Goal: Task Accomplishment & Management: Manage account settings

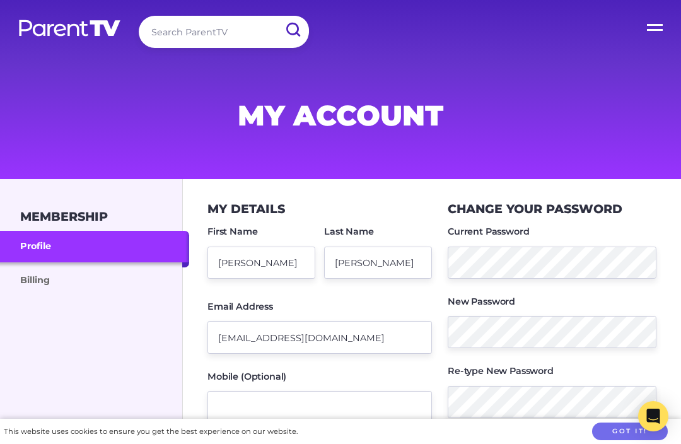
scroll to position [71, 0]
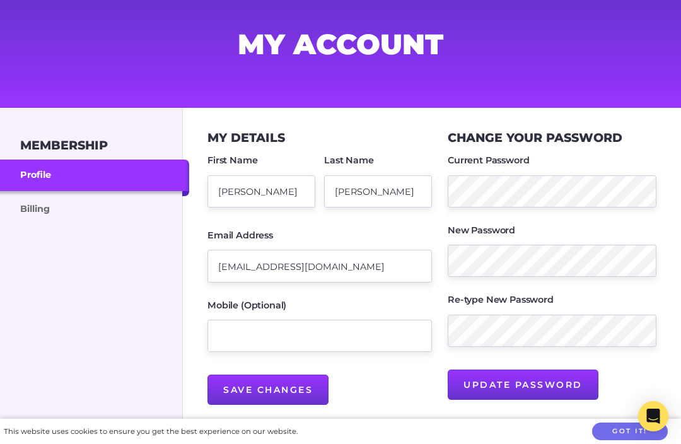
click at [22, 211] on link "Billing" at bounding box center [94, 208] width 189 height 34
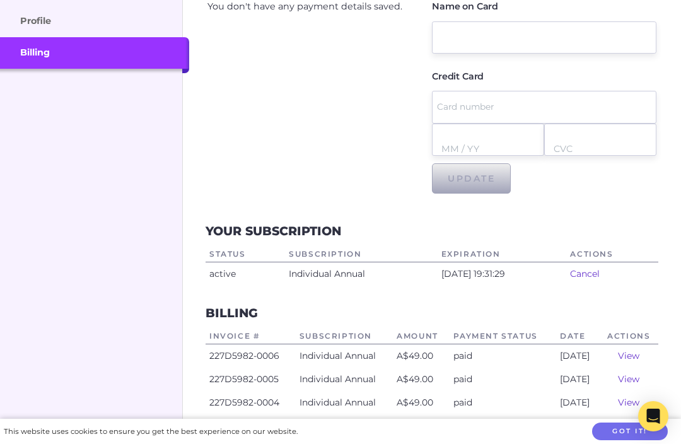
scroll to position [225, 0]
click at [600, 274] on link "Cancel" at bounding box center [585, 274] width 30 height 11
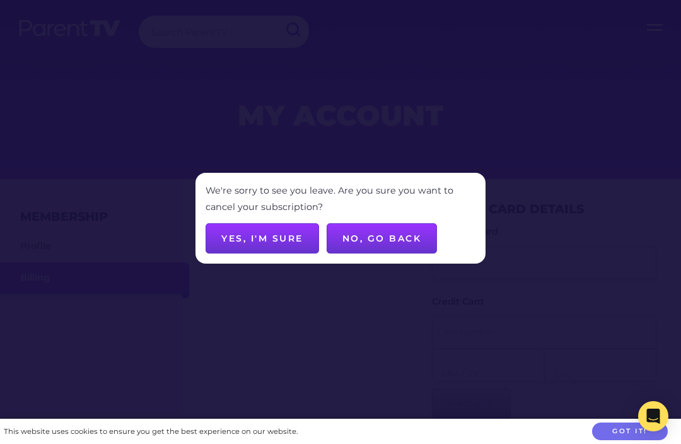
click at [270, 238] on button "Yes, I'm sure" at bounding box center [263, 238] width 114 height 30
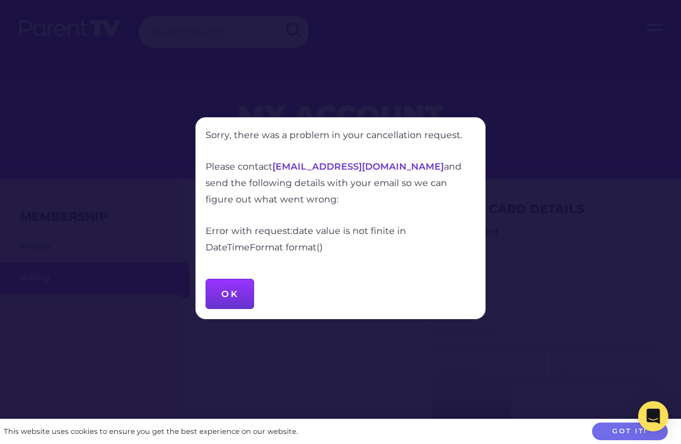
click at [327, 168] on link "support@parenttv.com" at bounding box center [359, 166] width 172 height 11
click at [226, 287] on button "OK" at bounding box center [230, 294] width 49 height 30
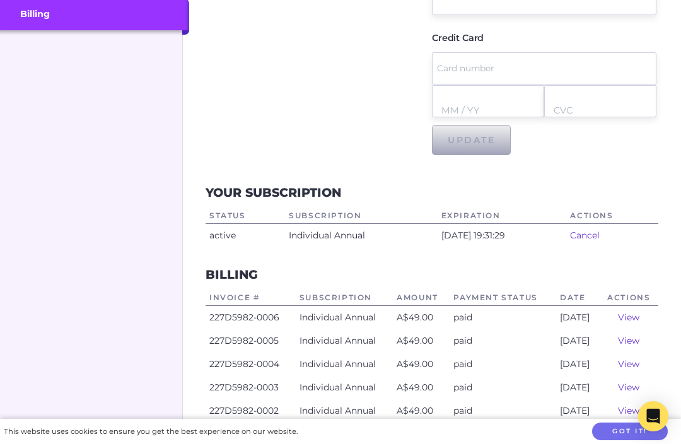
scroll to position [269, 0]
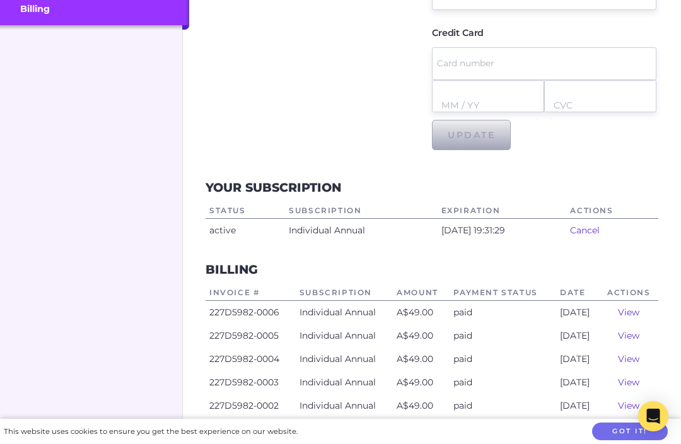
click at [600, 233] on link "Cancel" at bounding box center [585, 230] width 30 height 11
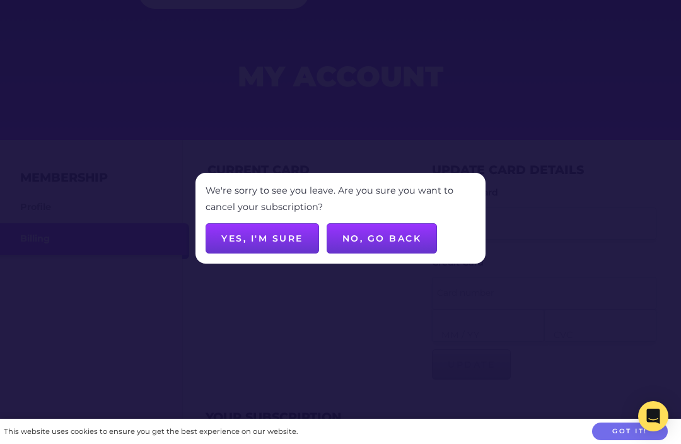
scroll to position [42, 0]
click at [256, 235] on button "Yes, I'm sure" at bounding box center [263, 238] width 114 height 30
